Goal: Task Accomplishment & Management: Manage account settings

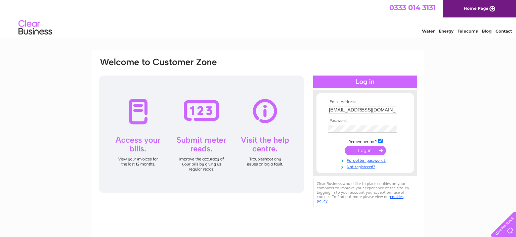
click at [360, 151] on input "submit" at bounding box center [365, 150] width 41 height 9
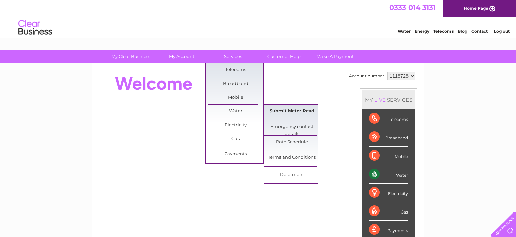
click at [281, 112] on link "Submit Meter Read" at bounding box center [292, 111] width 55 height 13
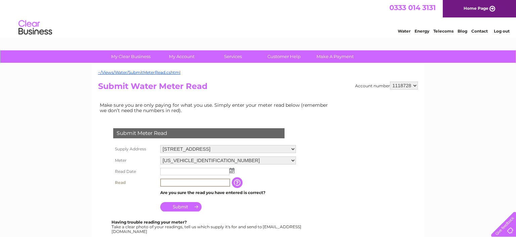
click at [170, 182] on input "text" at bounding box center [195, 183] width 70 height 8
type input "00153"
click at [149, 200] on th at bounding box center [135, 205] width 47 height 16
click at [232, 170] on img at bounding box center [232, 170] width 5 height 5
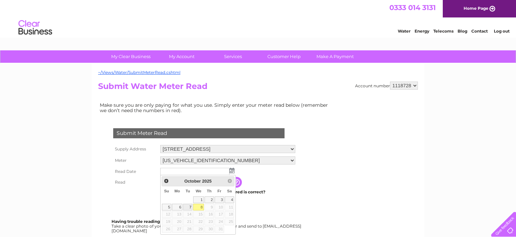
click at [189, 205] on link "7" at bounding box center [187, 207] width 9 height 7
type input "2025/10/07"
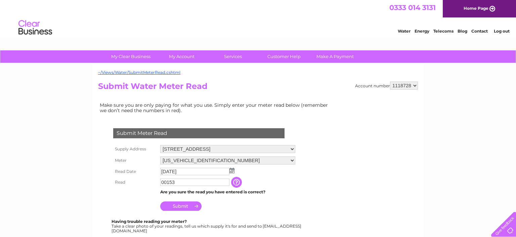
click at [268, 172] on td "2025/10/07" at bounding box center [228, 171] width 138 height 11
click at [185, 205] on input "Submit" at bounding box center [180, 206] width 41 height 9
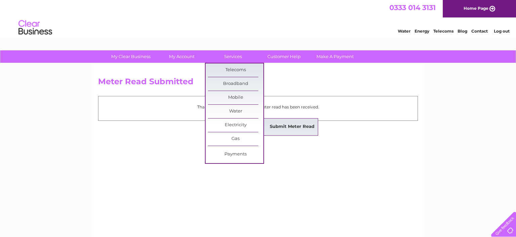
click at [282, 126] on link "Submit Meter Read" at bounding box center [292, 126] width 55 height 13
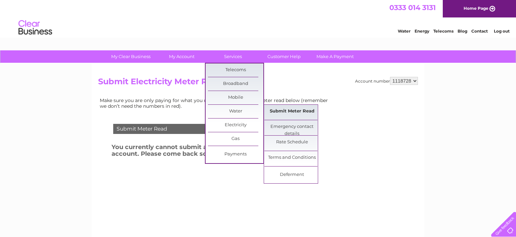
click at [279, 110] on link "Submit Meter Read" at bounding box center [292, 111] width 55 height 13
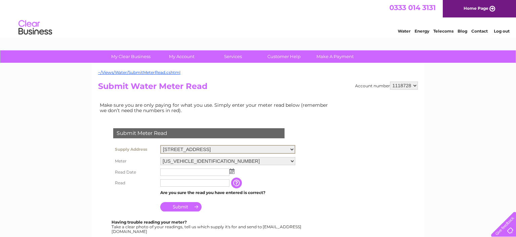
click at [160, 145] on select "[STREET_ADDRESS] [STREET_ADDRESS][GEOGRAPHIC_DATA][STREET_ADDRESS][STREET_ADDRE…" at bounding box center [227, 149] width 135 height 9
select select "437990"
click option "[STREET_ADDRESS]" at bounding box center [0, 0] width 0 height 0
click at [232, 171] on img at bounding box center [232, 170] width 5 height 5
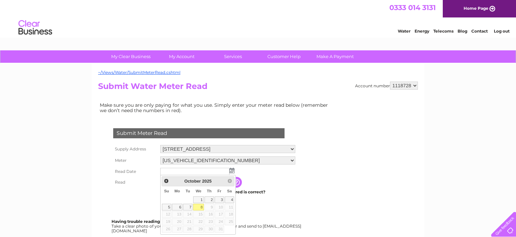
click at [198, 206] on link "8" at bounding box center [198, 207] width 11 height 7
type input "2025/10/08"
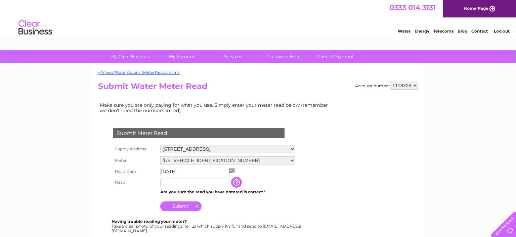
click at [186, 186] on input "text" at bounding box center [194, 182] width 69 height 7
type input "00003"
click at [121, 201] on th at bounding box center [135, 205] width 47 height 16
click at [188, 206] on input "Submit" at bounding box center [180, 206] width 41 height 9
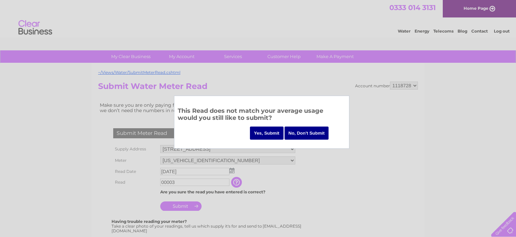
click at [266, 133] on input "Yes, Submit" at bounding box center [267, 133] width 34 height 13
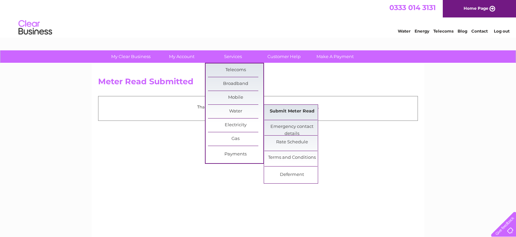
click at [281, 109] on link "Submit Meter Read" at bounding box center [292, 111] width 55 height 13
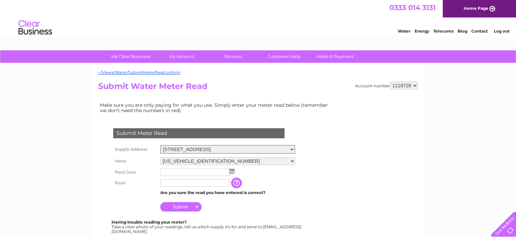
click at [160, 145] on select "[STREET_ADDRESS] [STREET_ADDRESS][GEOGRAPHIC_DATA][STREET_ADDRESS][STREET_ADDRE…" at bounding box center [227, 149] width 135 height 9
select select "437991"
click option "[STREET_ADDRESS]" at bounding box center [0, 0] width 0 height 0
click at [232, 170] on img at bounding box center [232, 170] width 5 height 5
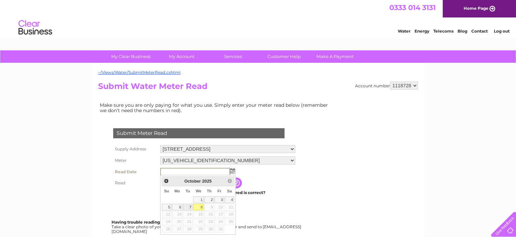
click at [189, 206] on link "7" at bounding box center [187, 207] width 9 height 7
type input "2025/10/07"
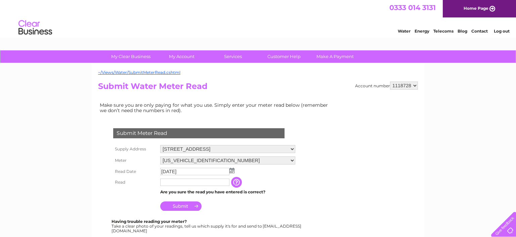
click at [223, 183] on input "text" at bounding box center [194, 182] width 69 height 7
type input "0500"
click at [187, 208] on input "Submit" at bounding box center [180, 206] width 41 height 9
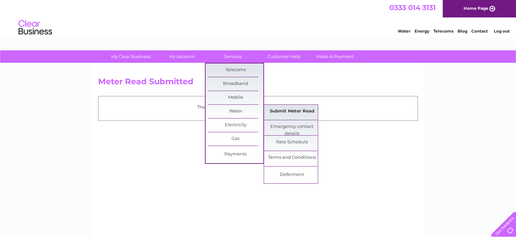
click at [286, 112] on link "Submit Meter Read" at bounding box center [292, 111] width 55 height 13
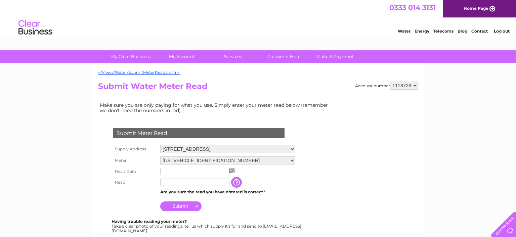
click at [160, 145] on select "[STREET_ADDRESS] [STREET_ADDRESS][GEOGRAPHIC_DATA][STREET_ADDRESS][STREET_ADDRE…" at bounding box center [227, 149] width 135 height 8
select select "566031"
click option "[STREET_ADDRESS][PERSON_NAME]" at bounding box center [0, 0] width 0 height 0
click at [233, 172] on img at bounding box center [232, 170] width 5 height 5
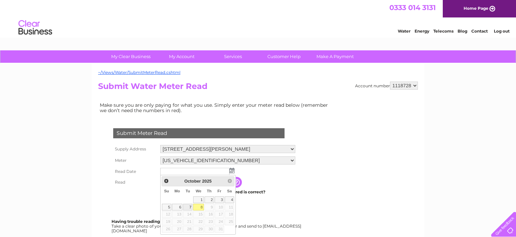
click at [189, 206] on link "7" at bounding box center [187, 207] width 9 height 7
type input "[DATE]"
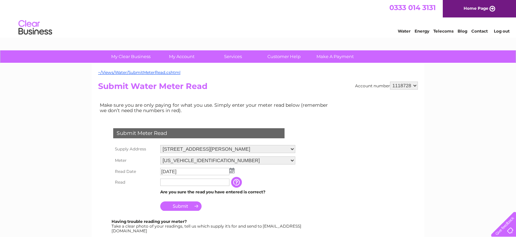
click at [168, 178] on td at bounding box center [195, 182] width 73 height 11
click at [166, 183] on input "text" at bounding box center [195, 183] width 70 height 8
type input "00004"
click at [114, 192] on th at bounding box center [135, 192] width 47 height 9
click at [176, 204] on input "Submit" at bounding box center [180, 206] width 41 height 9
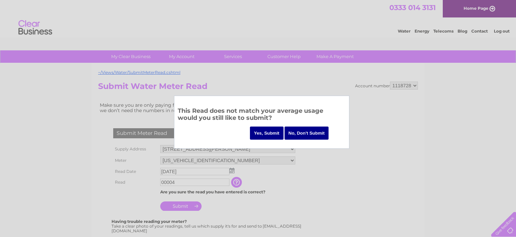
click at [267, 133] on input "Yes, Submit" at bounding box center [267, 133] width 34 height 13
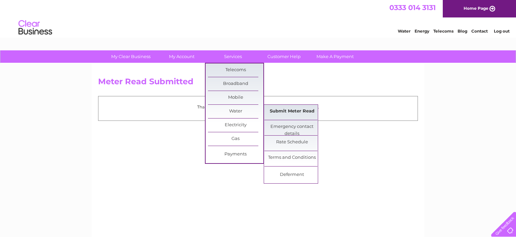
click at [284, 110] on link "Submit Meter Read" at bounding box center [292, 111] width 55 height 13
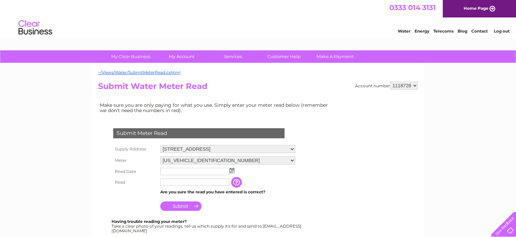
click at [160, 145] on select "38 Holburn Street, Aberdeen, Aberdeenshire, AB10 6BT 2 Olrig Street, Thurso, Ca…" at bounding box center [227, 149] width 135 height 8
select select "566032"
click option "[STREET_ADDRESS]" at bounding box center [0, 0] width 0 height 0
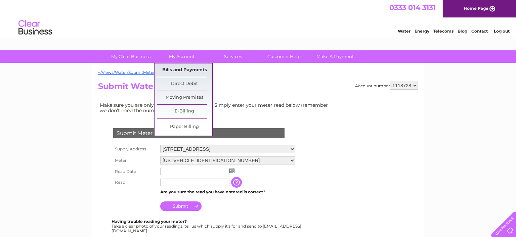
click at [182, 70] on link "Bills and Payments" at bounding box center [184, 70] width 55 height 13
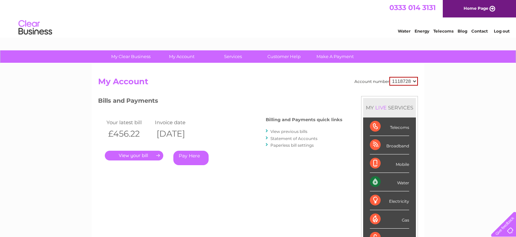
click at [135, 155] on link "." at bounding box center [134, 156] width 58 height 10
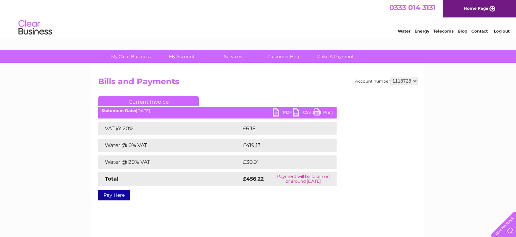
click at [280, 112] on link "PDF" at bounding box center [283, 114] width 20 height 10
click at [390, 77] on select "1118728 1148168" at bounding box center [404, 81] width 28 height 8
select select "1148168"
click option "1148168" at bounding box center [0, 0] width 0 height 0
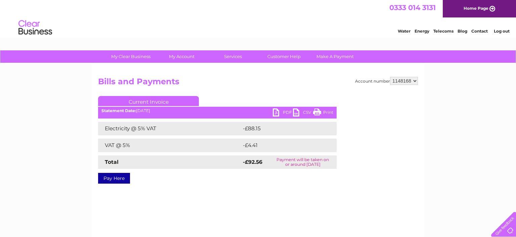
click at [277, 111] on link "PDF" at bounding box center [283, 114] width 20 height 10
click at [500, 32] on link "Log out" at bounding box center [502, 31] width 16 height 5
